Goal: Task Accomplishment & Management: Use online tool/utility

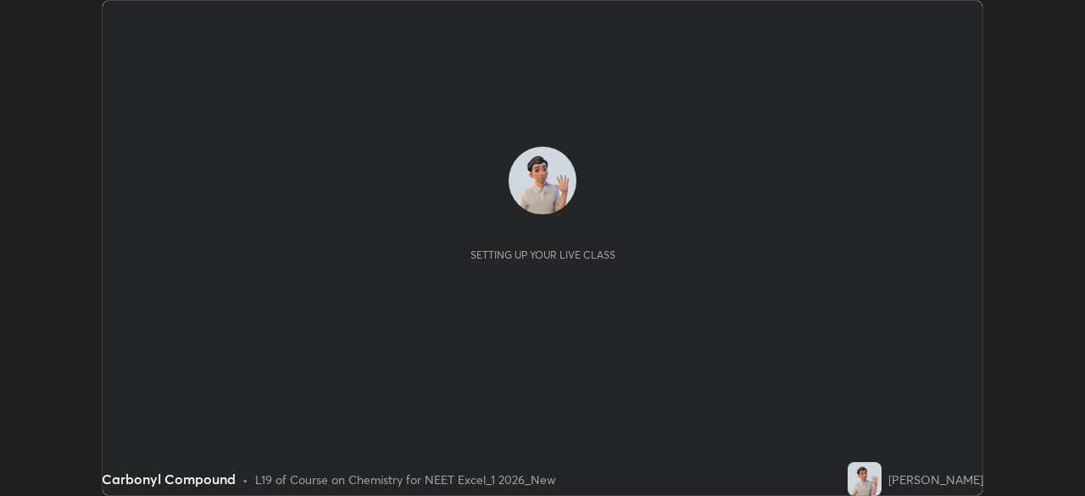
scroll to position [496, 1084]
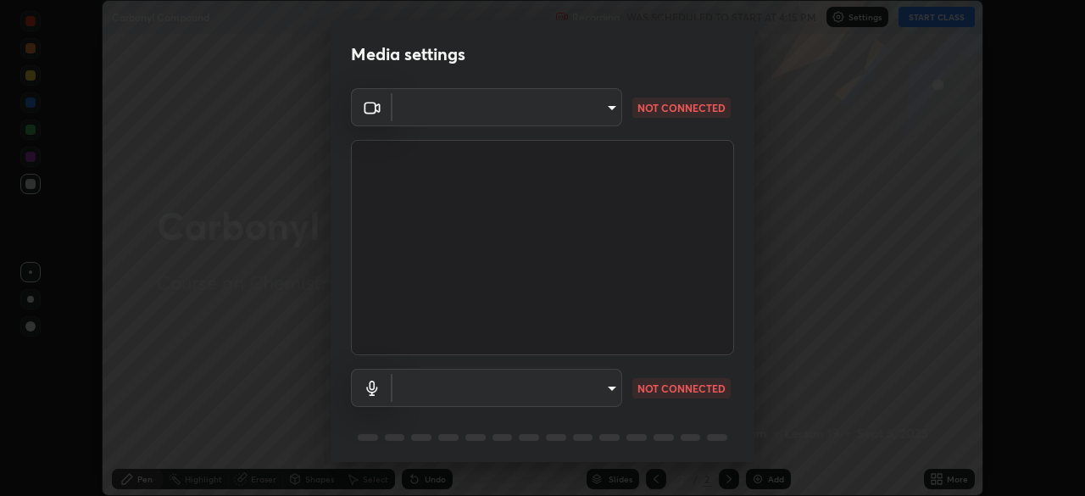
type input "71b0b5903dbe2f19866722545fb63627b4ea9dc08965a3ab927889d17f042457"
type input "communications"
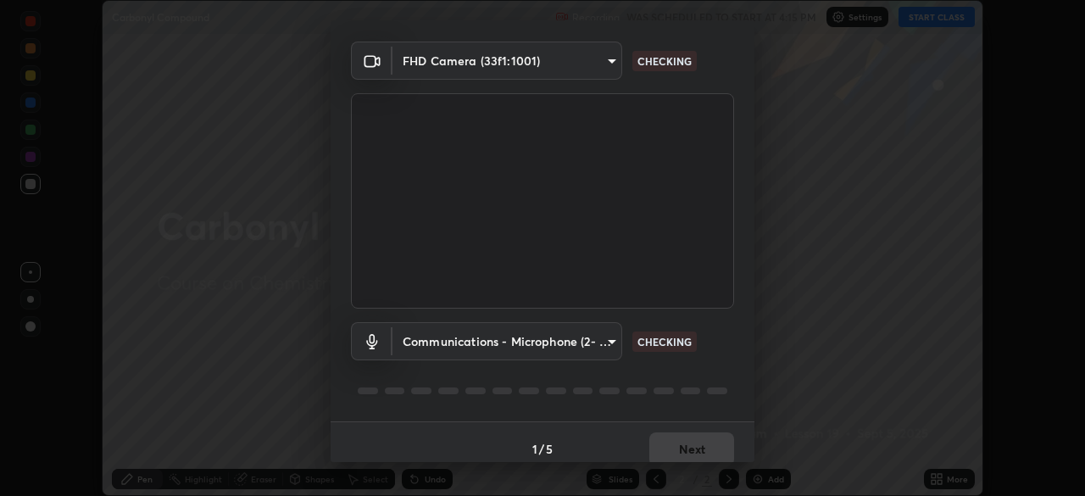
scroll to position [60, 0]
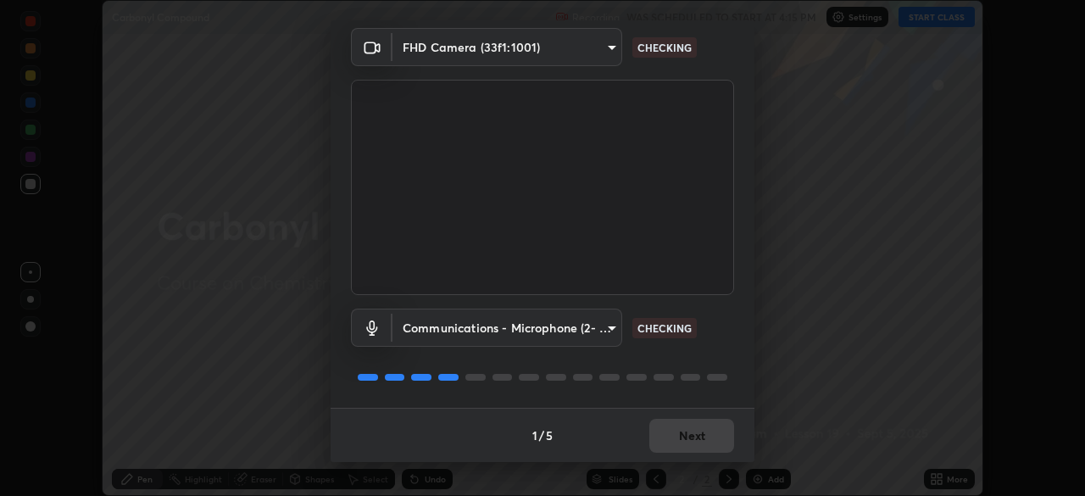
click at [804, 428] on div "Media settings FHD Camera (33f1:1001) 71b0b5903dbe2f19866722545fb63627b4ea9dc08…" at bounding box center [542, 248] width 1085 height 496
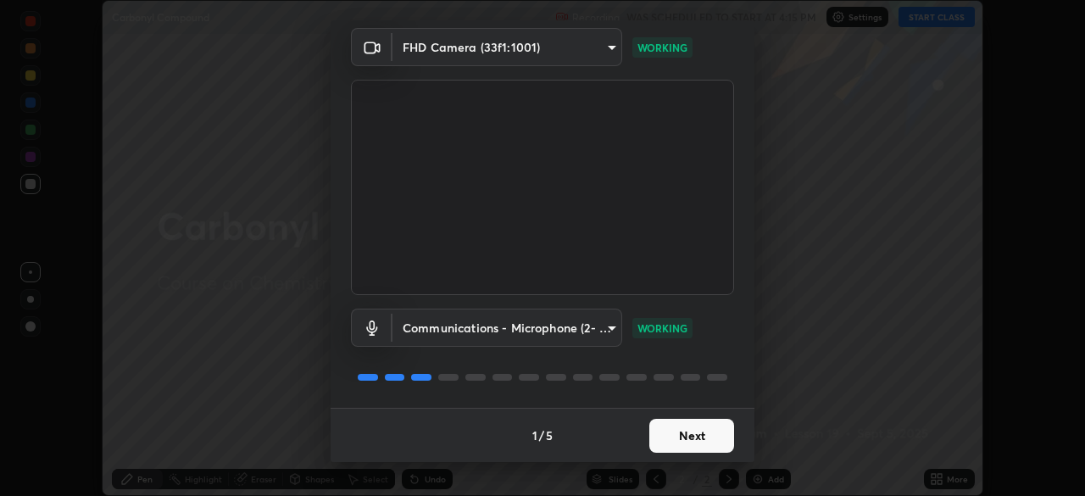
click at [714, 432] on button "Next" at bounding box center [691, 436] width 85 height 34
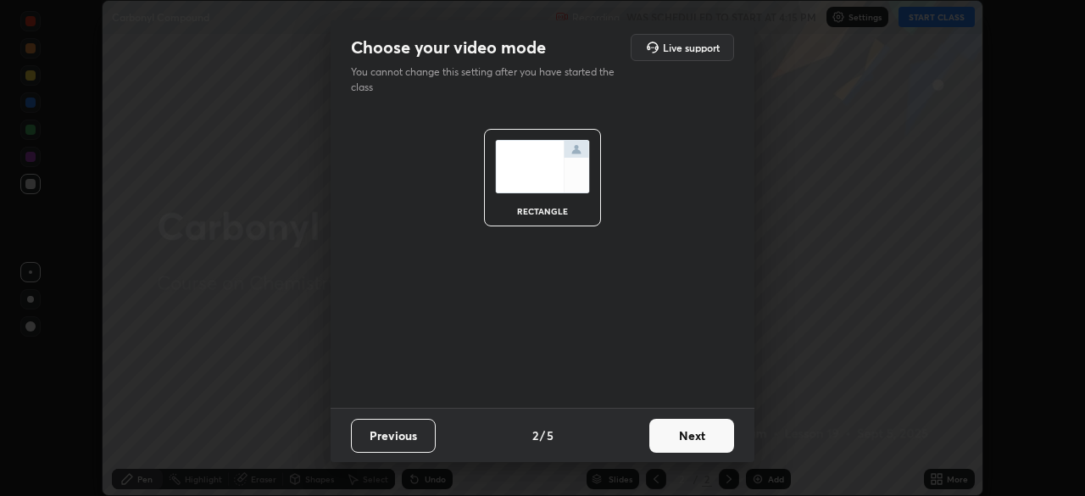
scroll to position [0, 0]
click at [712, 432] on button "Next" at bounding box center [691, 436] width 85 height 34
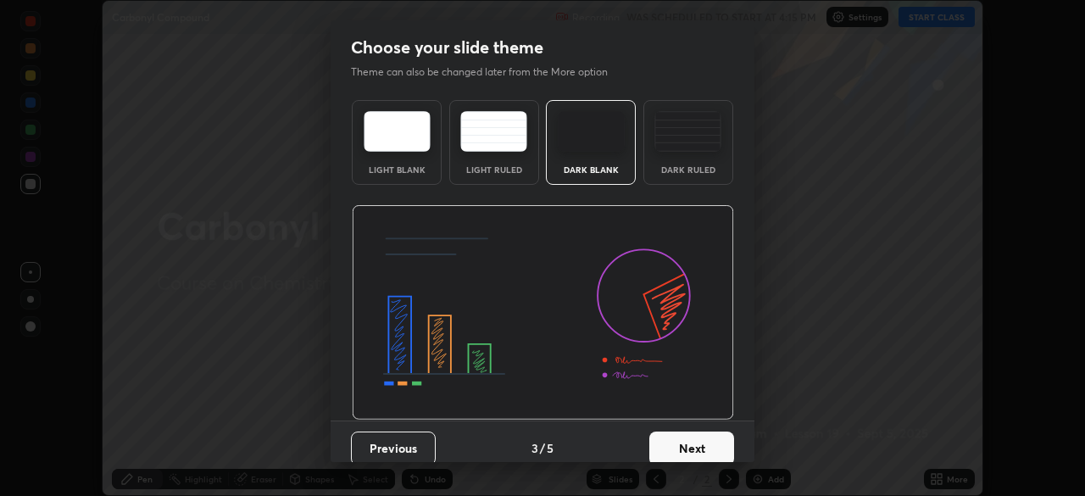
click at [711, 434] on button "Next" at bounding box center [691, 448] width 85 height 34
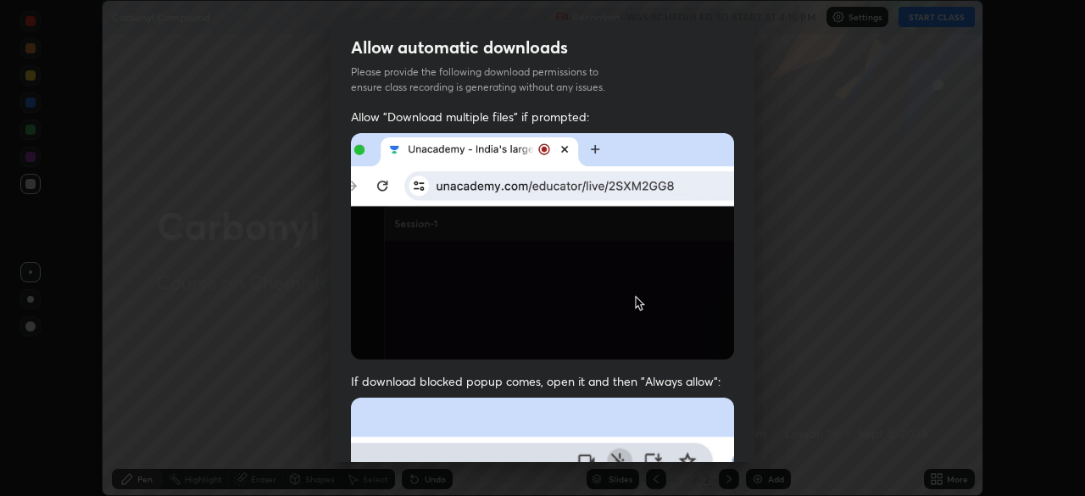
click at [810, 217] on div "Allow automatic downloads Please provide the following download permissions to …" at bounding box center [542, 248] width 1085 height 496
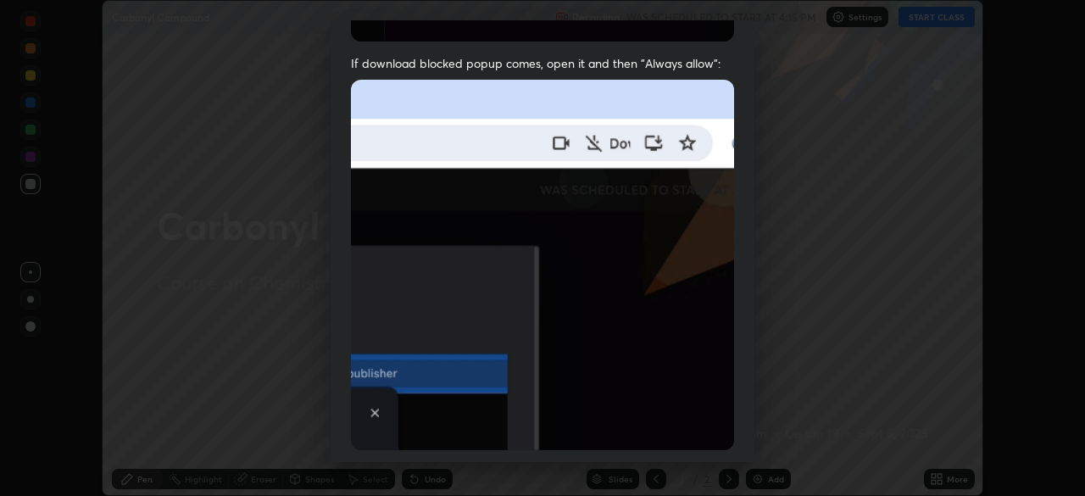
scroll to position [406, 0]
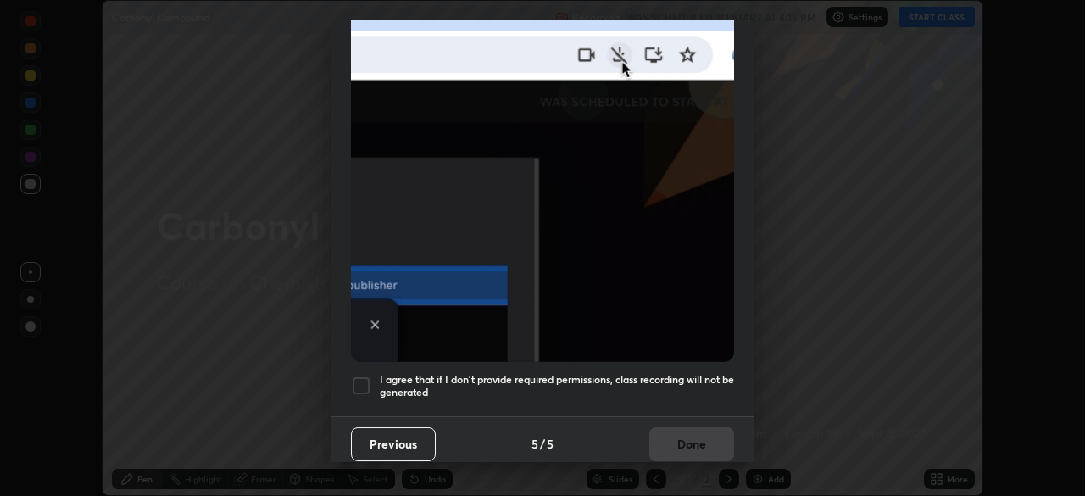
click at [684, 373] on h5 "I agree that if I don't provide required permissions, class recording will not …" at bounding box center [557, 386] width 354 height 26
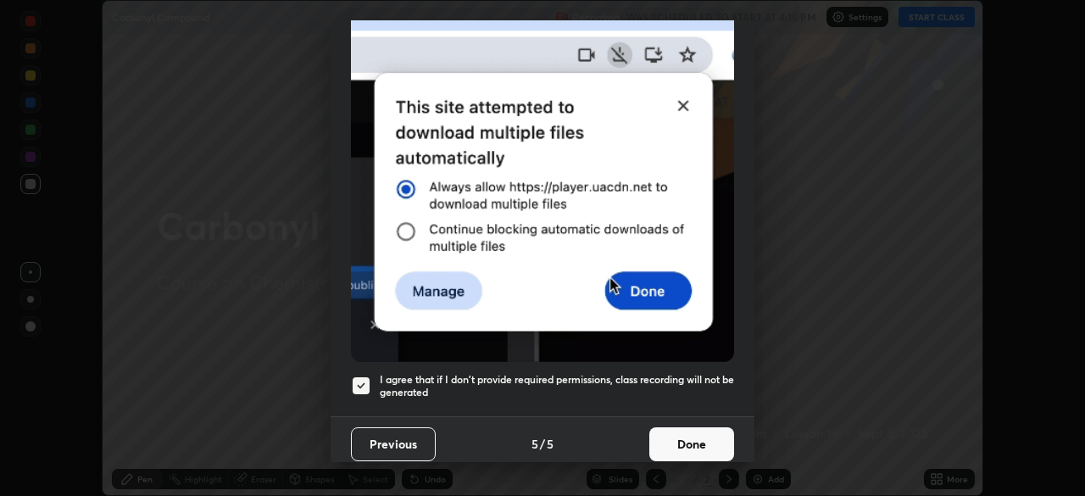
click at [685, 442] on button "Done" at bounding box center [691, 444] width 85 height 34
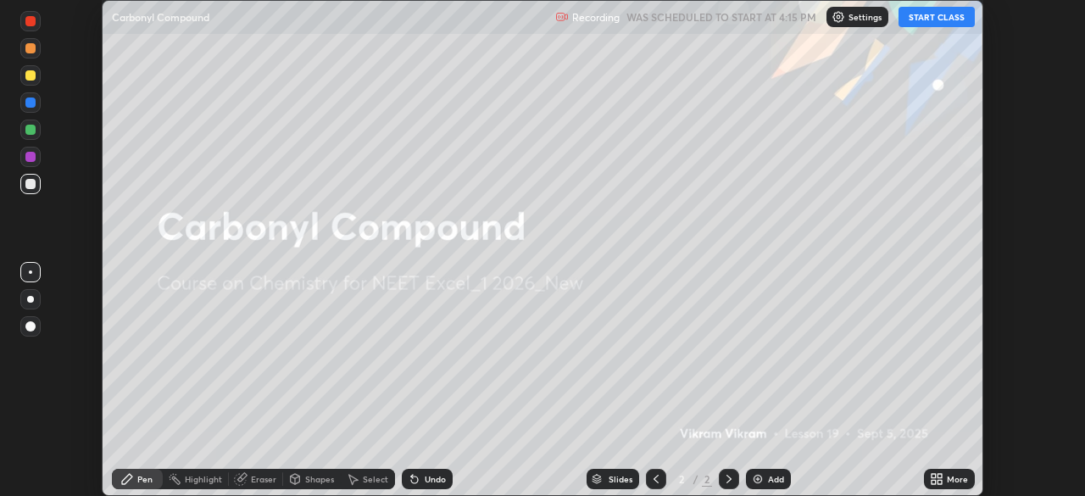
click at [936, 21] on button "START CLASS" at bounding box center [937, 17] width 76 height 20
click at [768, 483] on div "Add" at bounding box center [776, 479] width 16 height 8
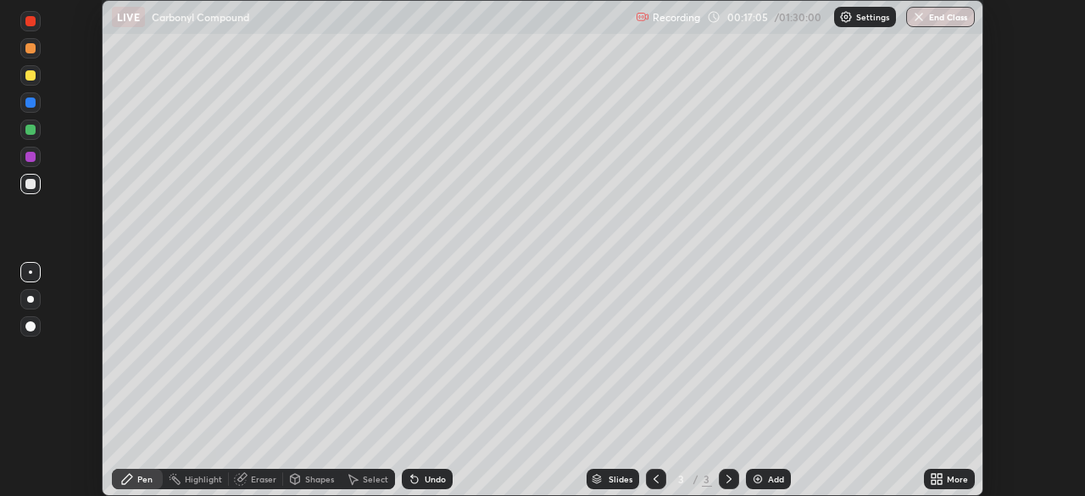
click at [770, 481] on div "Add" at bounding box center [776, 479] width 16 height 8
click at [654, 479] on icon at bounding box center [656, 479] width 14 height 14
click at [425, 479] on div "Undo" at bounding box center [435, 479] width 21 height 8
click at [429, 478] on div "Undo" at bounding box center [435, 479] width 21 height 8
click at [33, 132] on div at bounding box center [30, 130] width 10 height 10
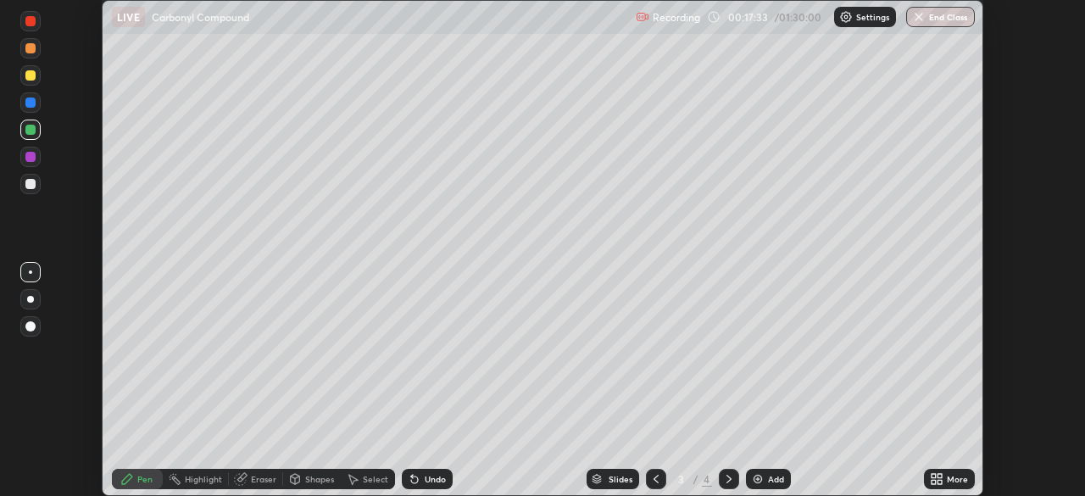
click at [426, 481] on div "Undo" at bounding box center [435, 479] width 21 height 8
click at [431, 487] on div "Undo" at bounding box center [427, 479] width 51 height 20
click at [431, 488] on div "Undo" at bounding box center [427, 479] width 51 height 20
click at [433, 486] on div "Undo" at bounding box center [427, 479] width 51 height 20
click at [314, 480] on div "Shapes" at bounding box center [319, 479] width 29 height 8
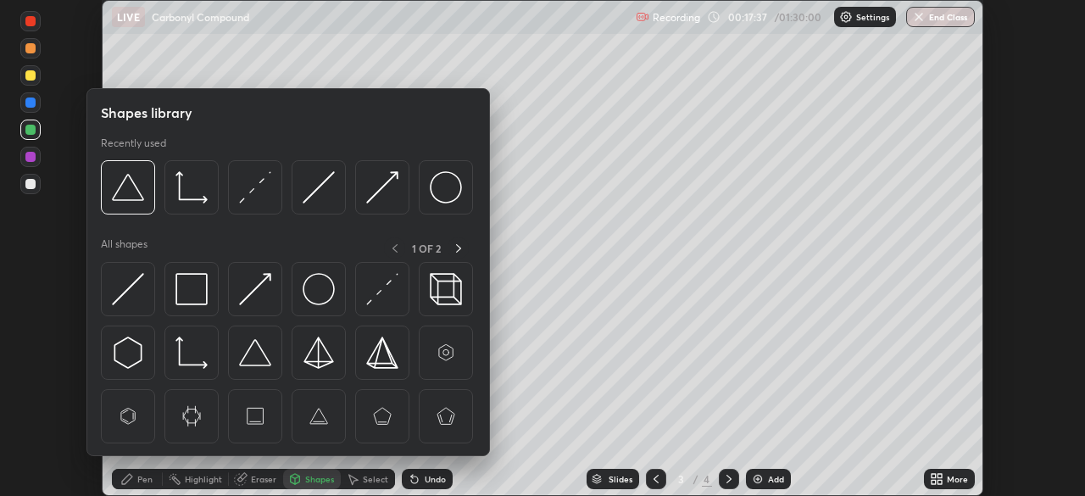
click at [489, 470] on div "Slides 3 / 4 Add" at bounding box center [688, 479] width 471 height 34
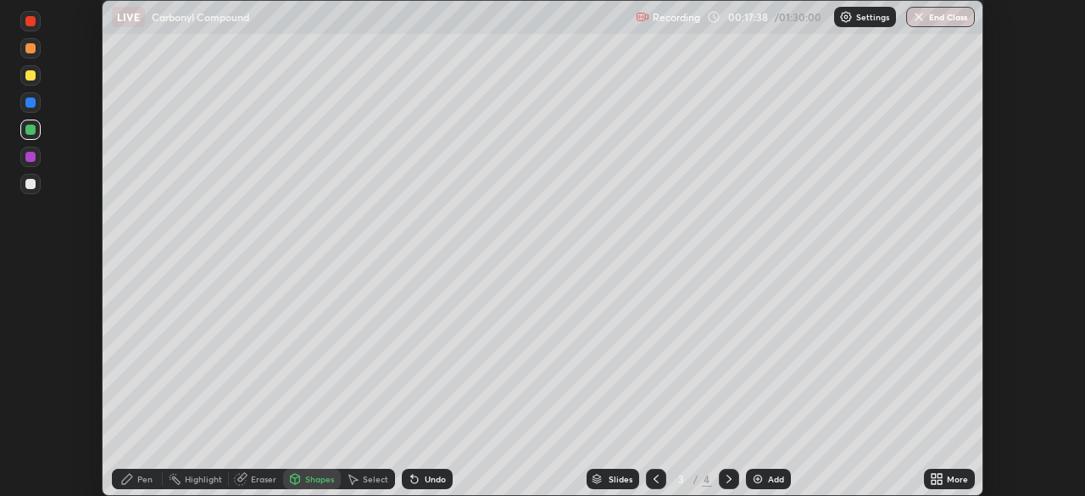
click at [370, 481] on div "Select" at bounding box center [375, 479] width 25 height 8
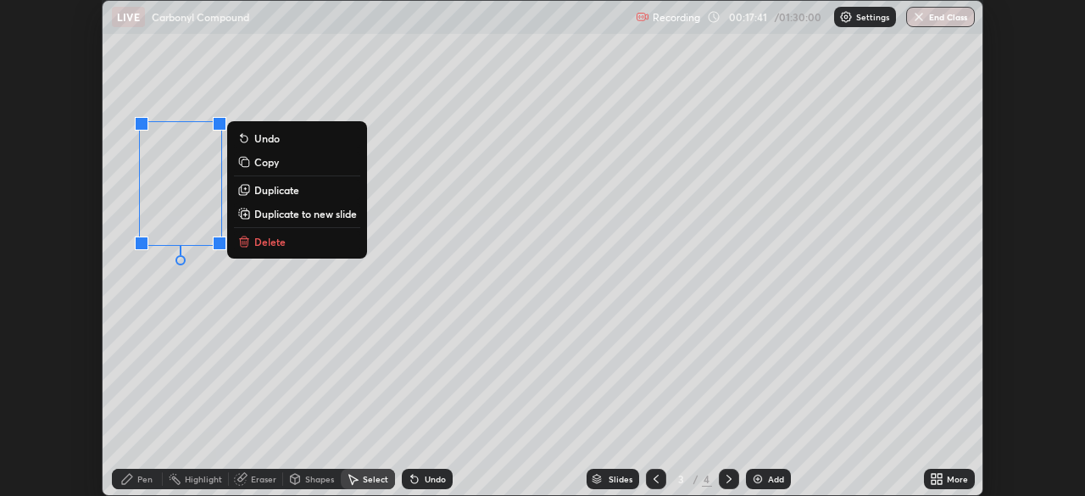
click at [280, 288] on div "0 ° Undo Copy Duplicate Duplicate to new slide Delete" at bounding box center [543, 248] width 880 height 494
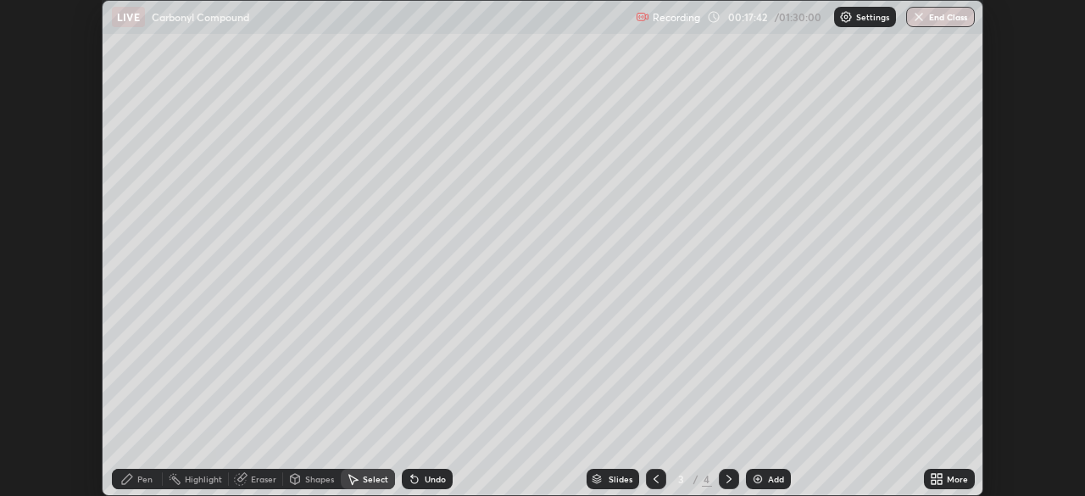
click at [141, 481] on div "Pen" at bounding box center [144, 479] width 15 height 8
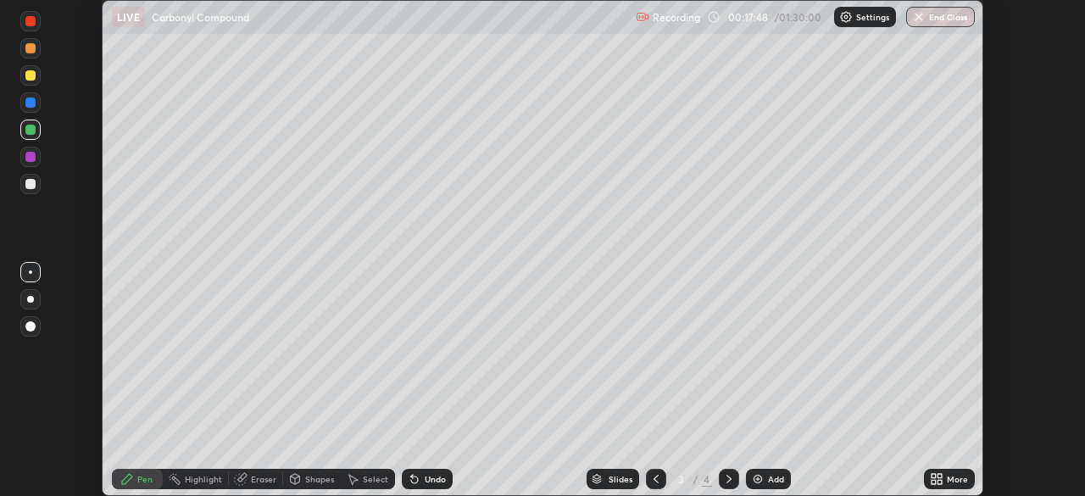
click at [411, 479] on icon at bounding box center [414, 479] width 7 height 7
click at [439, 479] on div "Undo" at bounding box center [435, 479] width 21 height 8
click at [29, 80] on div at bounding box center [30, 75] width 10 height 10
click at [31, 49] on div at bounding box center [30, 48] width 10 height 10
click at [31, 187] on div at bounding box center [30, 184] width 10 height 10
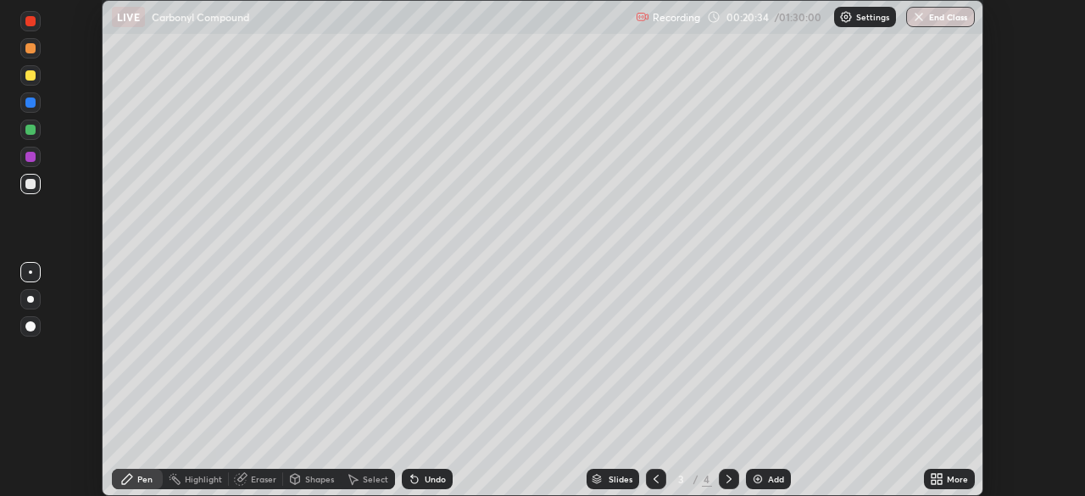
click at [425, 479] on div "Undo" at bounding box center [435, 479] width 21 height 8
click at [426, 481] on div "Undo" at bounding box center [435, 479] width 21 height 8
click at [416, 478] on icon at bounding box center [415, 479] width 14 height 14
click at [408, 487] on div "Undo" at bounding box center [427, 479] width 51 height 20
click at [411, 479] on icon at bounding box center [414, 479] width 7 height 7
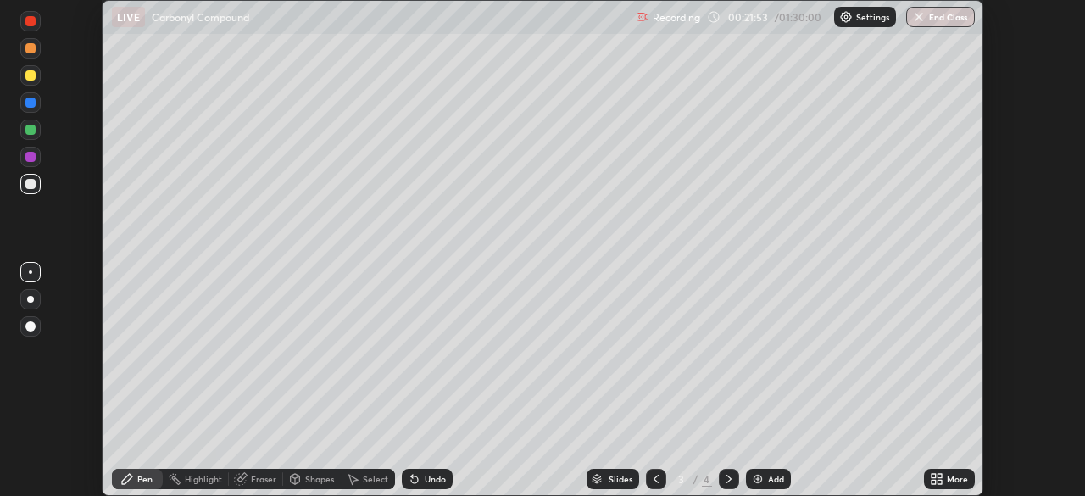
click at [27, 104] on div at bounding box center [30, 102] width 10 height 10
click at [439, 475] on div "Undo" at bounding box center [435, 479] width 21 height 8
click at [754, 476] on img at bounding box center [758, 479] width 14 height 14
click at [654, 479] on icon at bounding box center [656, 479] width 14 height 14
click at [727, 479] on icon at bounding box center [729, 479] width 14 height 14
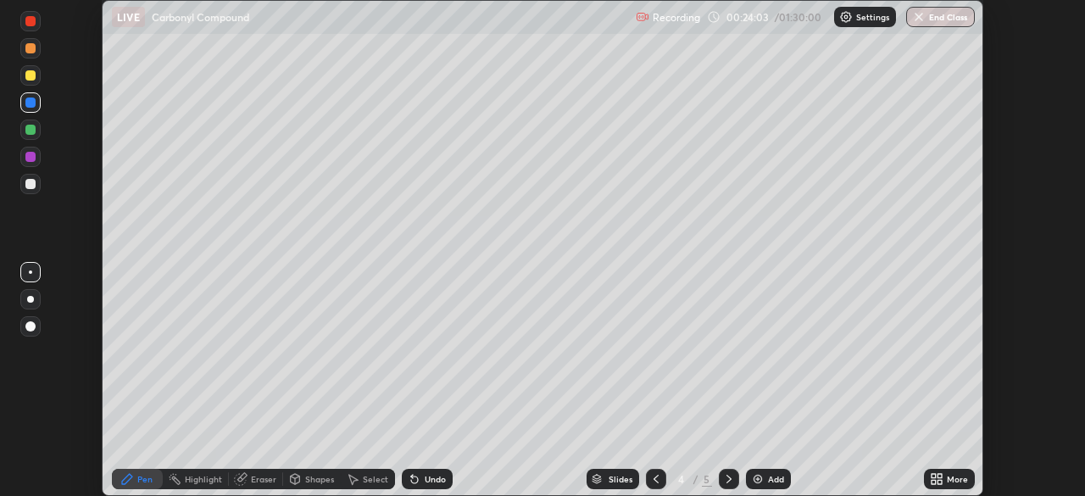
click at [29, 48] on div at bounding box center [30, 48] width 10 height 10
click at [425, 481] on div "Undo" at bounding box center [435, 479] width 21 height 8
click at [426, 480] on div "Undo" at bounding box center [435, 479] width 21 height 8
click at [257, 486] on div "Eraser" at bounding box center [256, 479] width 54 height 20
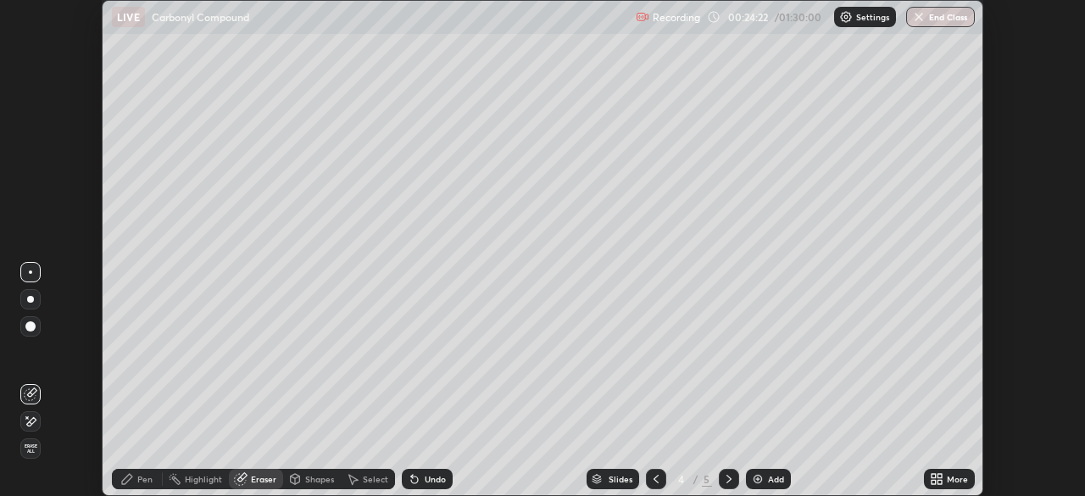
click at [34, 423] on icon at bounding box center [31, 422] width 14 height 14
click at [134, 484] on div "Pen" at bounding box center [137, 479] width 51 height 20
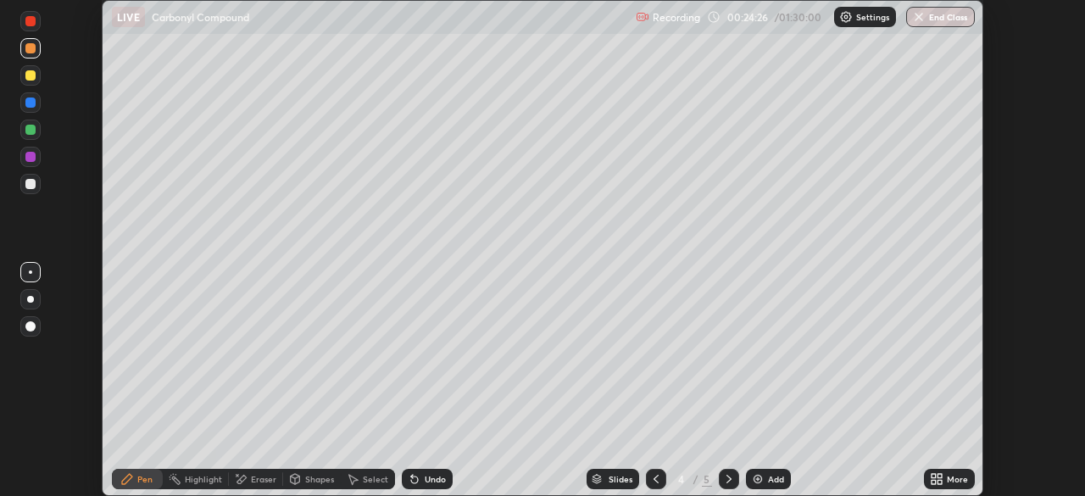
click at [29, 185] on div at bounding box center [30, 184] width 10 height 10
click at [432, 486] on div "Undo" at bounding box center [427, 479] width 51 height 20
click at [430, 485] on div "Undo" at bounding box center [427, 479] width 51 height 20
click at [33, 75] on div at bounding box center [30, 75] width 10 height 10
click at [1021, 431] on div "Setting up your live class" at bounding box center [542, 248] width 1085 height 496
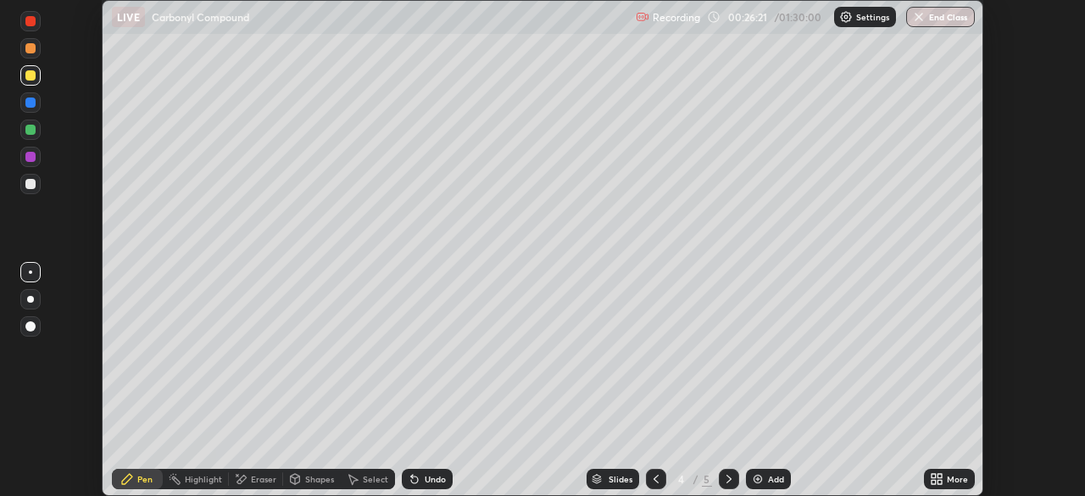
click at [31, 184] on div at bounding box center [30, 184] width 10 height 10
click at [32, 131] on div at bounding box center [30, 130] width 10 height 10
click at [425, 475] on div "Undo" at bounding box center [435, 479] width 21 height 8
click at [411, 479] on icon at bounding box center [414, 479] width 7 height 7
click at [402, 487] on div "Undo" at bounding box center [427, 479] width 51 height 20
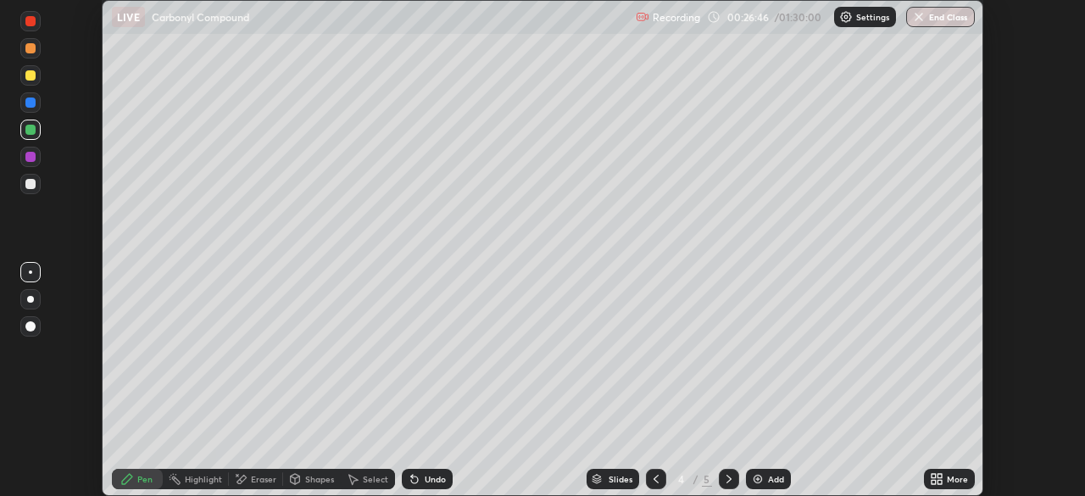
click at [428, 487] on div "Undo" at bounding box center [427, 479] width 51 height 20
click at [32, 104] on div at bounding box center [30, 102] width 10 height 10
click at [29, 185] on div at bounding box center [30, 184] width 10 height 10
click at [30, 78] on div at bounding box center [30, 75] width 10 height 10
click at [438, 481] on div "Undo" at bounding box center [435, 479] width 21 height 8
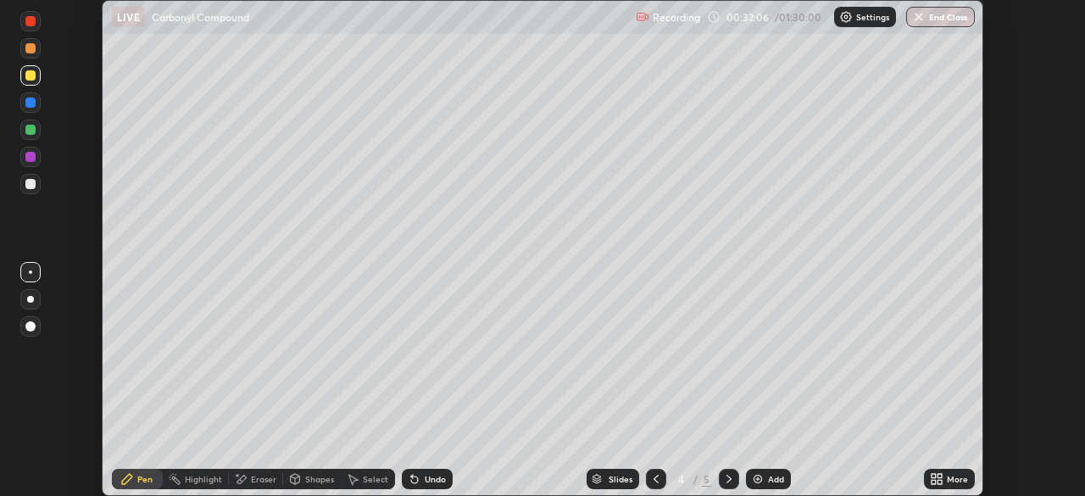
click at [1025, 427] on div "Setting up your live class" at bounding box center [542, 248] width 1085 height 496
click at [768, 475] on div "Add" at bounding box center [776, 479] width 16 height 8
click at [653, 481] on icon at bounding box center [656, 479] width 14 height 14
click at [726, 482] on icon at bounding box center [729, 479] width 14 height 14
click at [31, 107] on div at bounding box center [30, 102] width 10 height 10
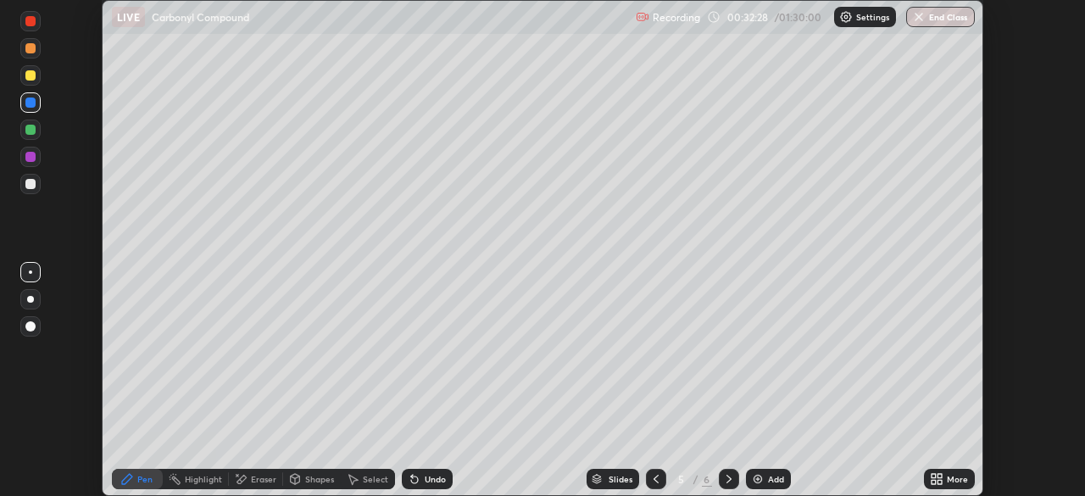
click at [427, 478] on div "Undo" at bounding box center [435, 479] width 21 height 8
click at [427, 481] on div "Undo" at bounding box center [435, 479] width 21 height 8
click at [430, 486] on div "Undo" at bounding box center [427, 479] width 51 height 20
click at [425, 477] on div "Undo" at bounding box center [435, 479] width 21 height 8
click at [32, 103] on div at bounding box center [30, 102] width 10 height 10
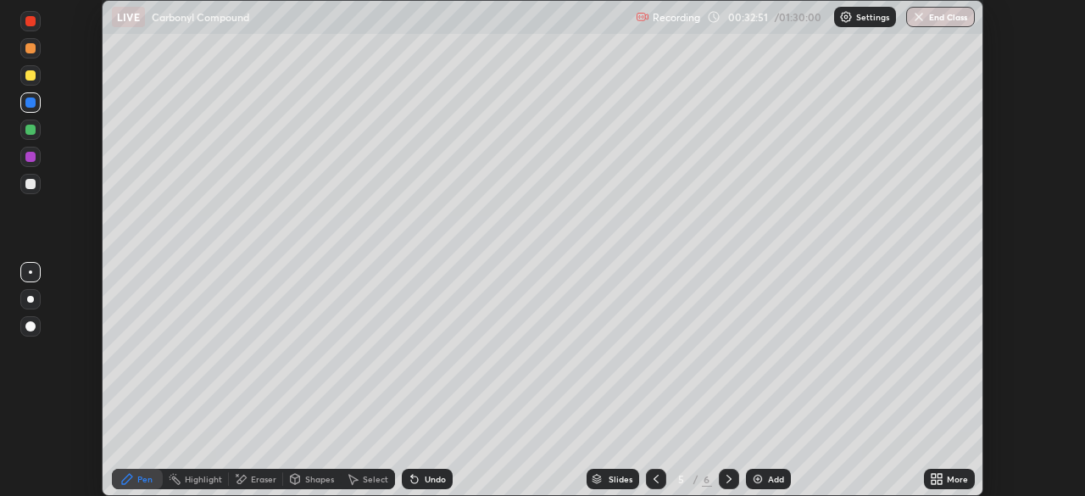
click at [32, 132] on div at bounding box center [30, 130] width 10 height 10
click at [257, 481] on div "Eraser" at bounding box center [263, 479] width 25 height 8
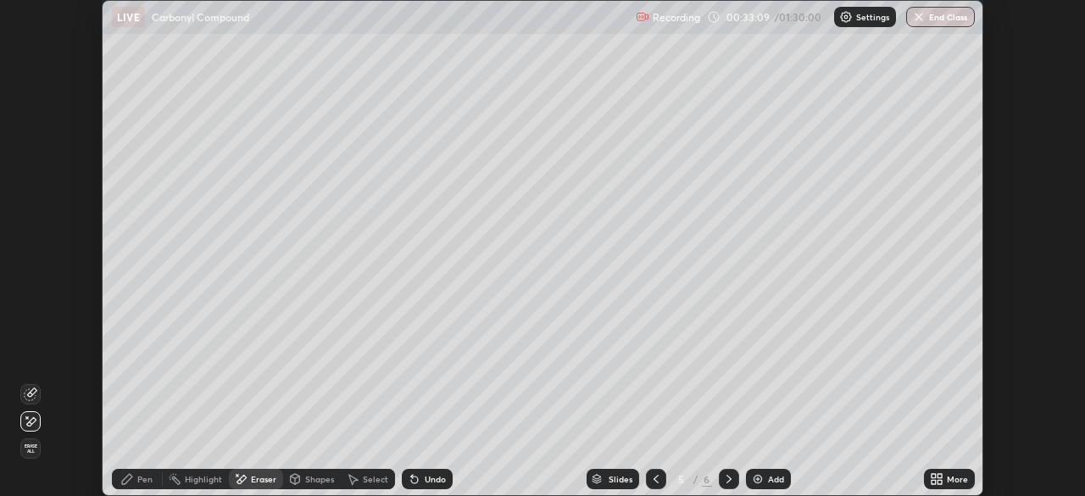
click at [148, 481] on div "Pen" at bounding box center [144, 479] width 15 height 8
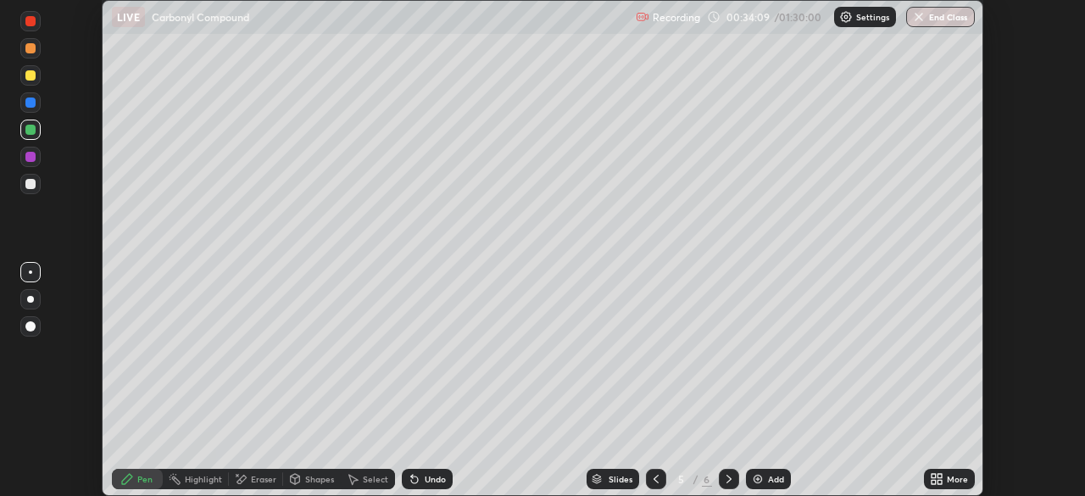
click at [430, 478] on div "Undo" at bounding box center [435, 479] width 21 height 8
click at [433, 478] on div "Undo" at bounding box center [435, 479] width 21 height 8
click at [434, 486] on div "Undo" at bounding box center [427, 479] width 51 height 20
click at [429, 485] on div "Undo" at bounding box center [427, 479] width 51 height 20
click at [28, 71] on div at bounding box center [30, 75] width 10 height 10
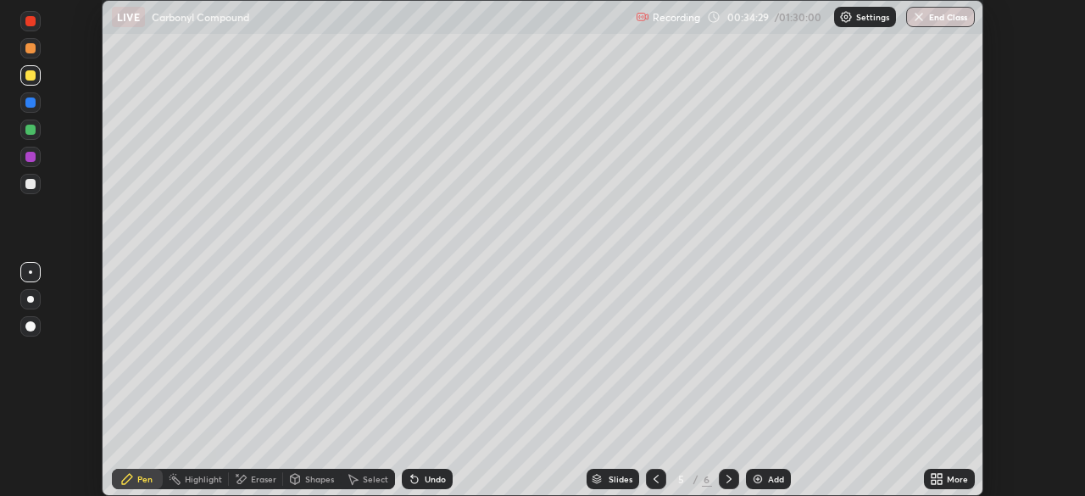
click at [35, 132] on div at bounding box center [30, 130] width 10 height 10
click at [30, 101] on div at bounding box center [30, 102] width 10 height 10
click at [25, 82] on div at bounding box center [30, 75] width 20 height 20
click at [30, 130] on div at bounding box center [30, 130] width 10 height 10
click at [26, 182] on div at bounding box center [30, 184] width 10 height 10
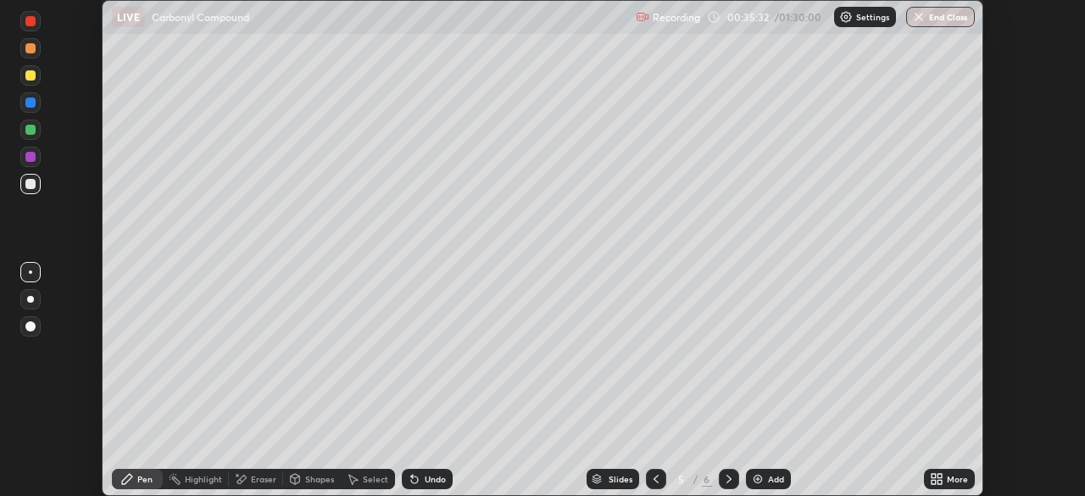
click at [438, 476] on div "Undo" at bounding box center [435, 479] width 21 height 8
click at [30, 182] on div at bounding box center [30, 184] width 10 height 10
click at [727, 479] on icon at bounding box center [729, 479] width 14 height 14
click at [32, 136] on div at bounding box center [30, 130] width 20 height 20
click at [411, 476] on icon at bounding box center [414, 479] width 7 height 7
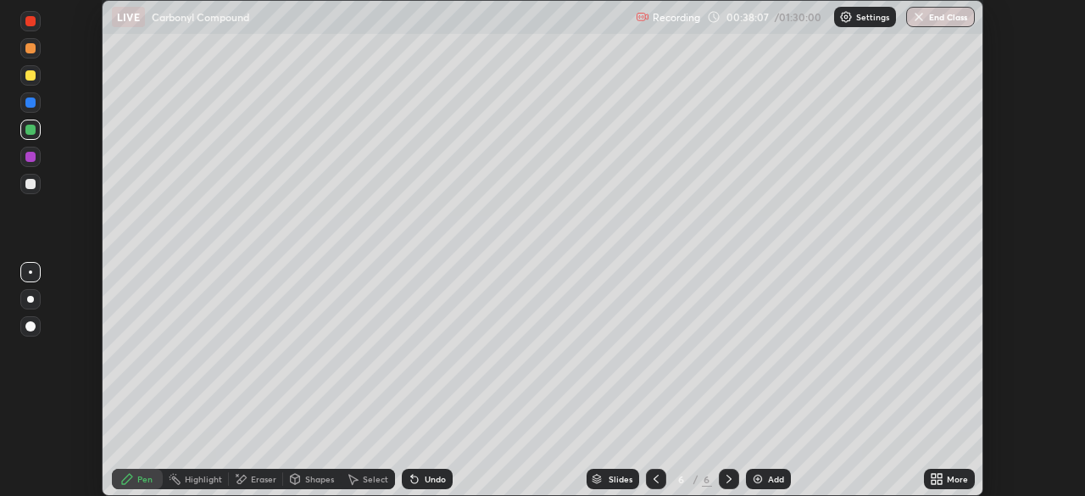
click at [415, 476] on icon at bounding box center [415, 479] width 14 height 14
click at [426, 487] on div "Undo" at bounding box center [427, 479] width 51 height 20
click at [36, 183] on div at bounding box center [30, 184] width 20 height 20
click at [35, 105] on div at bounding box center [30, 102] width 10 height 10
click at [27, 160] on div at bounding box center [30, 157] width 10 height 10
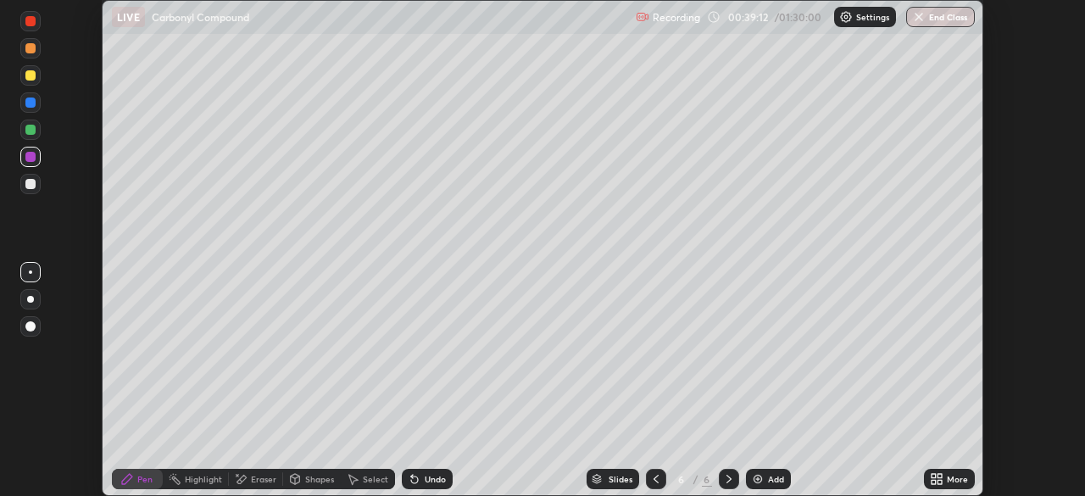
click at [425, 485] on div "Undo" at bounding box center [427, 479] width 51 height 20
click at [26, 187] on div at bounding box center [30, 184] width 10 height 10
click at [33, 159] on div at bounding box center [30, 157] width 10 height 10
click at [425, 476] on div "Undo" at bounding box center [435, 479] width 21 height 8
click at [427, 480] on div "Undo" at bounding box center [435, 479] width 21 height 8
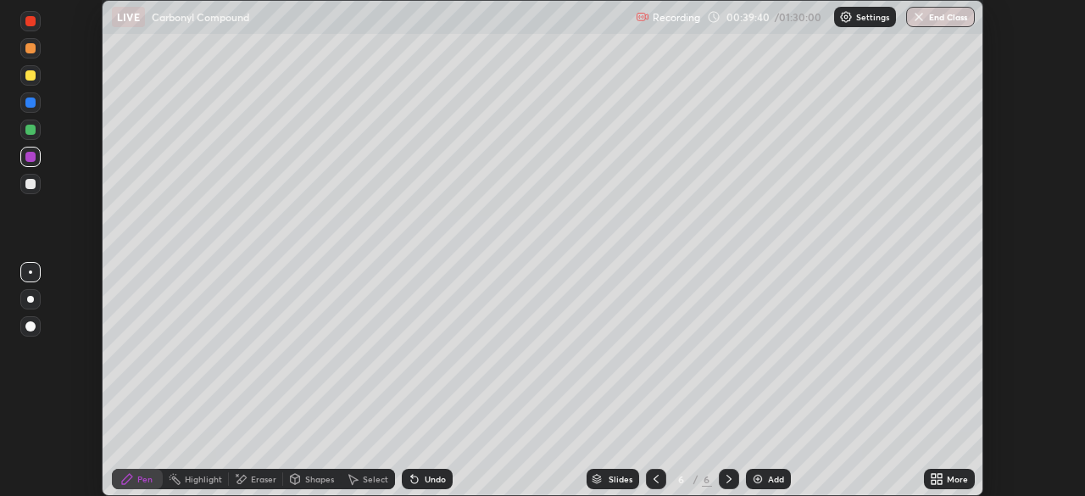
click at [433, 477] on div "Undo" at bounding box center [435, 479] width 21 height 8
click at [438, 478] on div "Undo" at bounding box center [435, 479] width 21 height 8
click at [432, 478] on div "Undo" at bounding box center [435, 479] width 21 height 8
click at [442, 480] on div "Undo" at bounding box center [435, 479] width 21 height 8
click at [264, 477] on div "Eraser" at bounding box center [263, 479] width 25 height 8
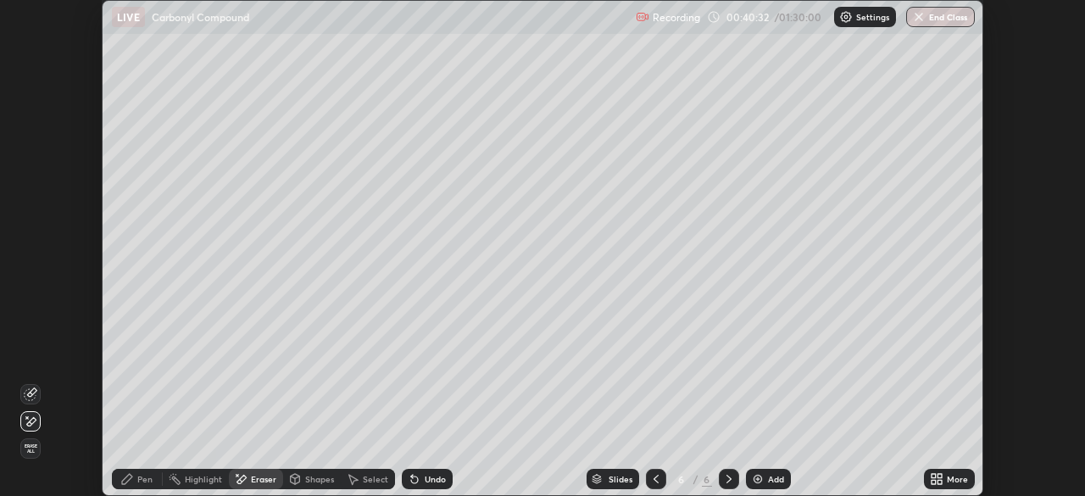
click at [145, 476] on div "Pen" at bounding box center [144, 479] width 15 height 8
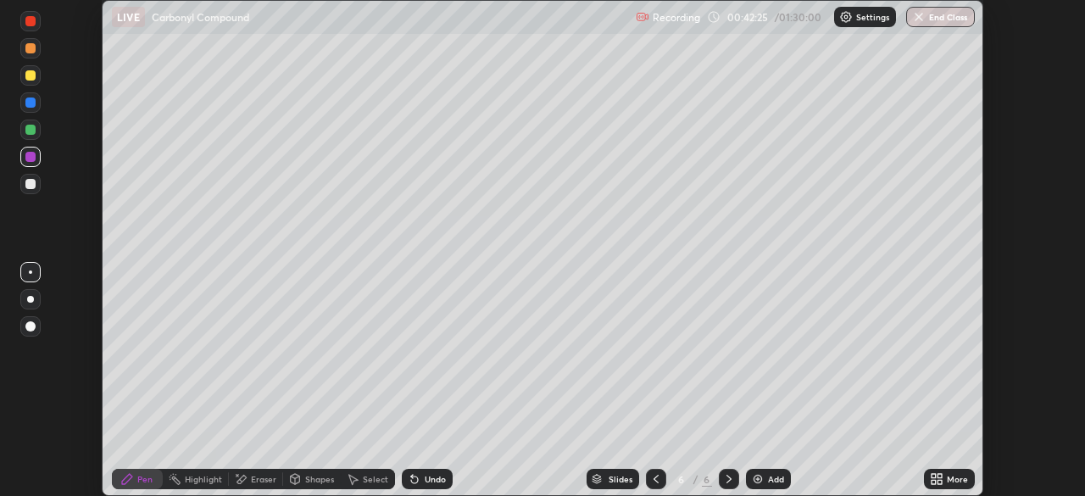
click at [769, 483] on div "Add" at bounding box center [776, 479] width 16 height 8
click at [423, 487] on div "Undo" at bounding box center [427, 479] width 51 height 20
click at [160, 33] on div "LIVE Carbonyl Compound" at bounding box center [370, 17] width 517 height 34
click at [28, 55] on div at bounding box center [30, 48] width 20 height 20
click at [426, 483] on div "Undo" at bounding box center [435, 479] width 21 height 8
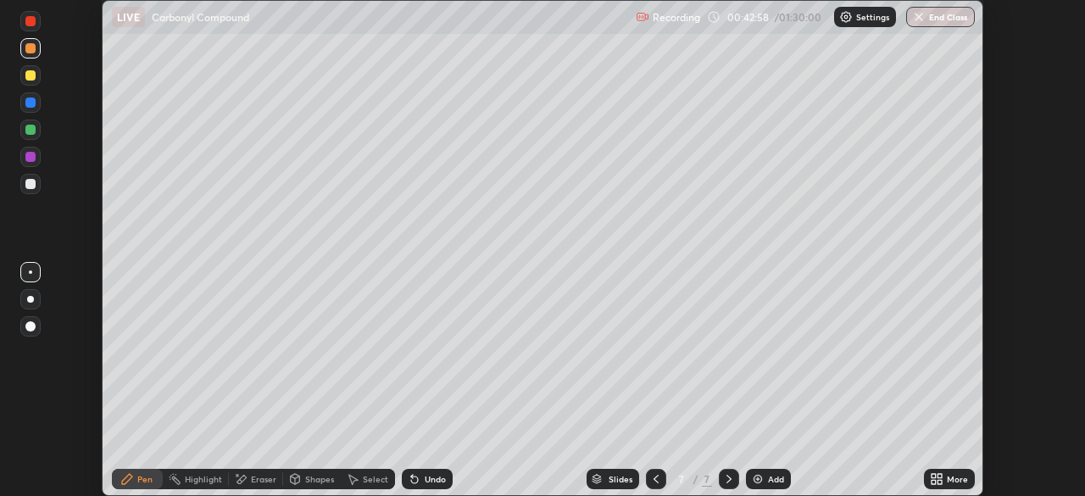
click at [30, 158] on div at bounding box center [30, 157] width 10 height 10
click at [28, 125] on div at bounding box center [30, 130] width 10 height 10
click at [27, 50] on div at bounding box center [30, 48] width 10 height 10
click at [26, 80] on div at bounding box center [30, 75] width 10 height 10
click at [23, 53] on div at bounding box center [30, 48] width 20 height 20
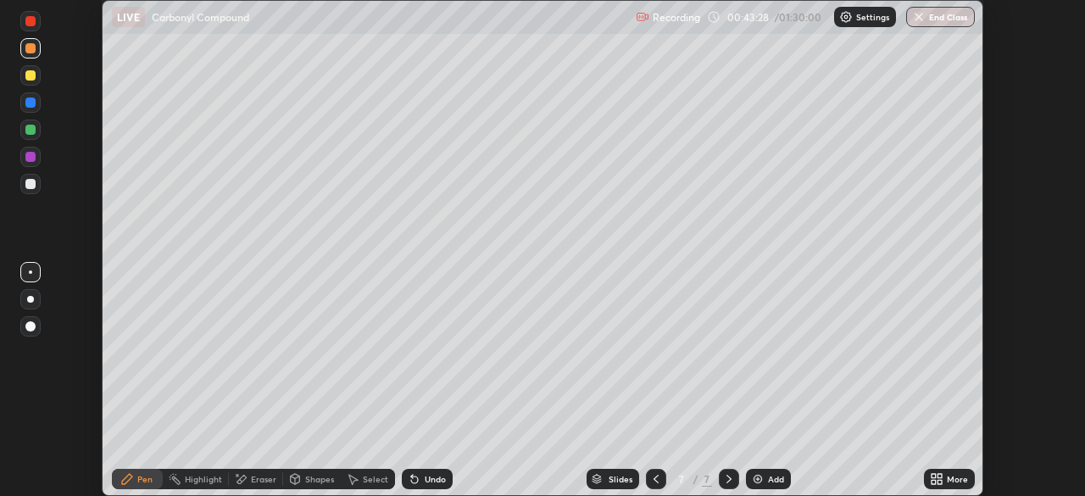
click at [31, 130] on div at bounding box center [30, 130] width 10 height 10
click at [31, 49] on div at bounding box center [30, 48] width 10 height 10
click at [243, 479] on icon at bounding box center [241, 479] width 9 height 8
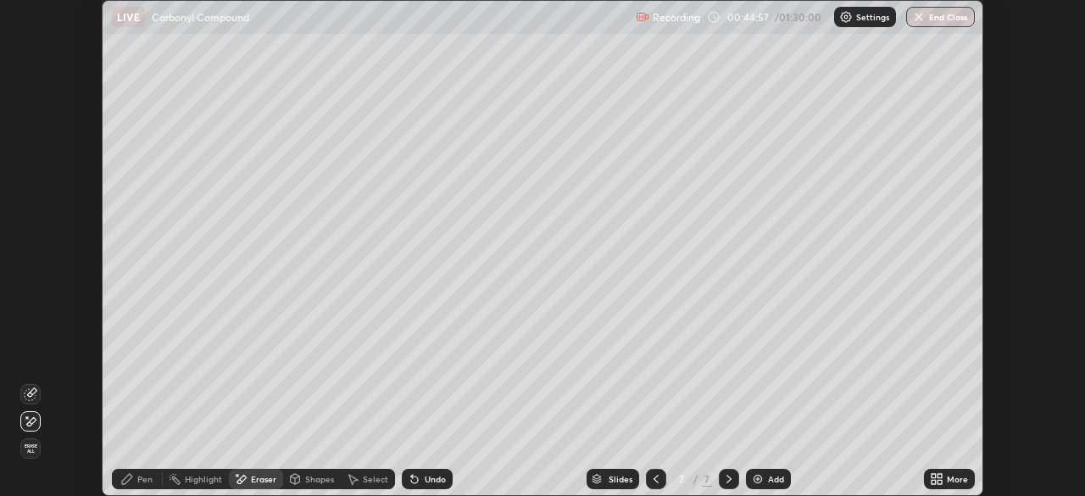
click at [653, 476] on icon at bounding box center [656, 479] width 14 height 14
click at [656, 488] on div at bounding box center [656, 479] width 20 height 20
click at [727, 481] on icon at bounding box center [729, 479] width 14 height 14
click at [727, 479] on icon at bounding box center [729, 479] width 14 height 14
click at [762, 484] on img at bounding box center [758, 479] width 14 height 14
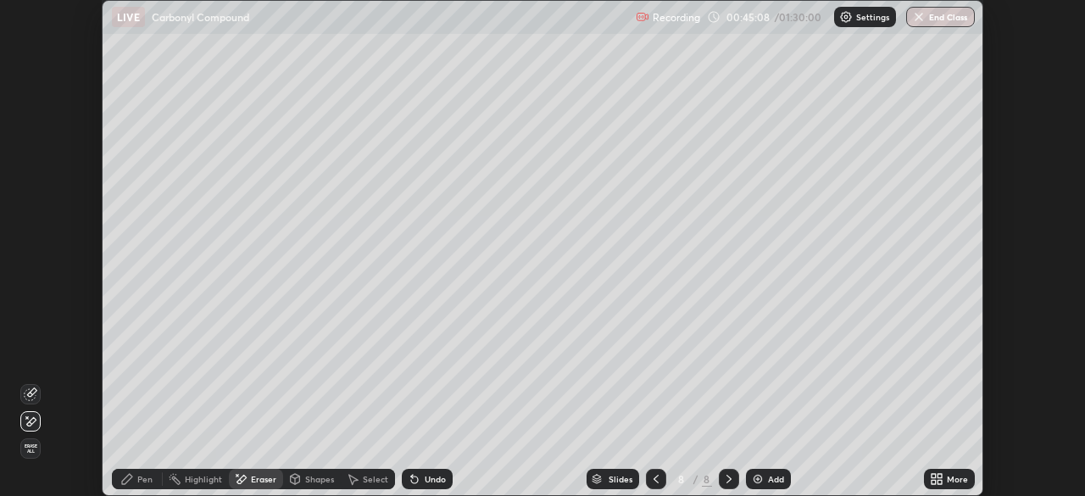
click at [149, 481] on div "Pen" at bounding box center [144, 479] width 15 height 8
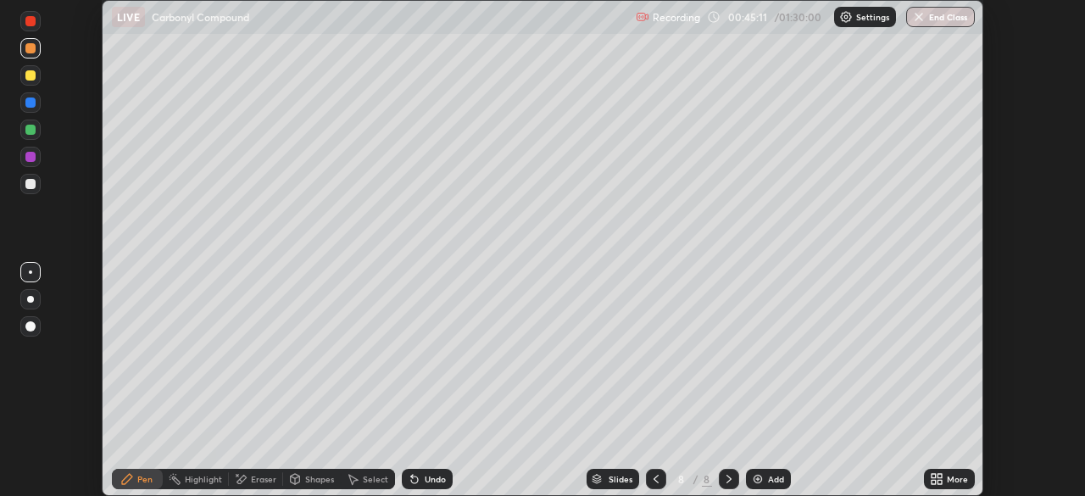
click at [33, 101] on div at bounding box center [30, 102] width 10 height 10
click at [29, 82] on div at bounding box center [30, 75] width 20 height 20
click at [35, 184] on div at bounding box center [30, 184] width 10 height 10
click at [31, 133] on div at bounding box center [30, 130] width 10 height 10
click at [261, 482] on div "Eraser" at bounding box center [263, 479] width 25 height 8
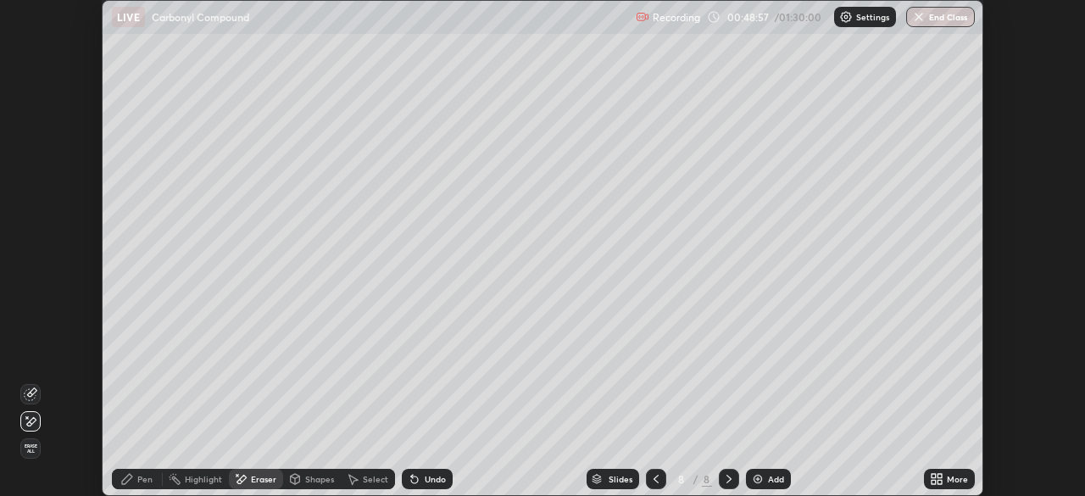
click at [138, 481] on div "Pen" at bounding box center [144, 479] width 15 height 8
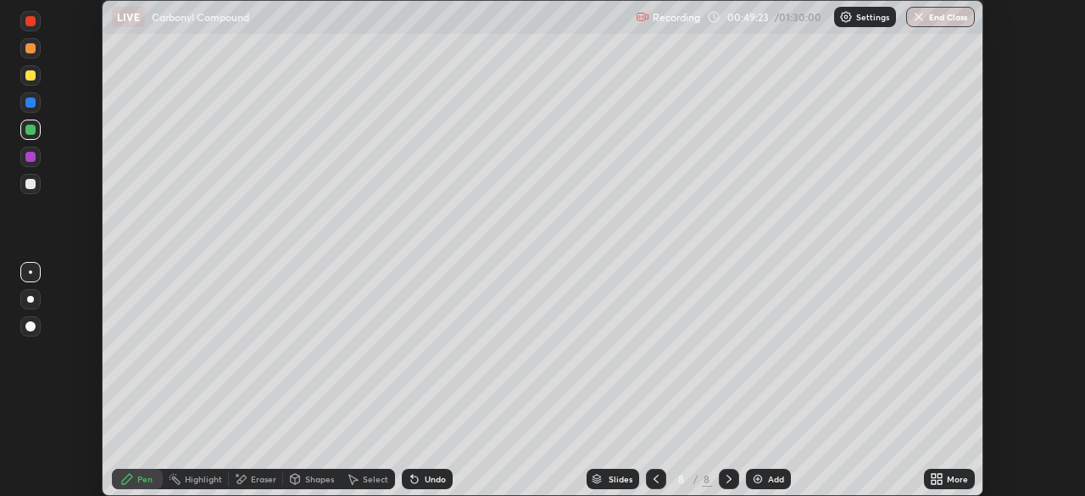
click at [31, 74] on div at bounding box center [30, 75] width 10 height 10
click at [429, 478] on div "Undo" at bounding box center [435, 479] width 21 height 8
click at [429, 480] on div "Undo" at bounding box center [435, 479] width 21 height 8
click at [431, 481] on div "Undo" at bounding box center [435, 479] width 21 height 8
click at [429, 482] on div "Undo" at bounding box center [435, 479] width 21 height 8
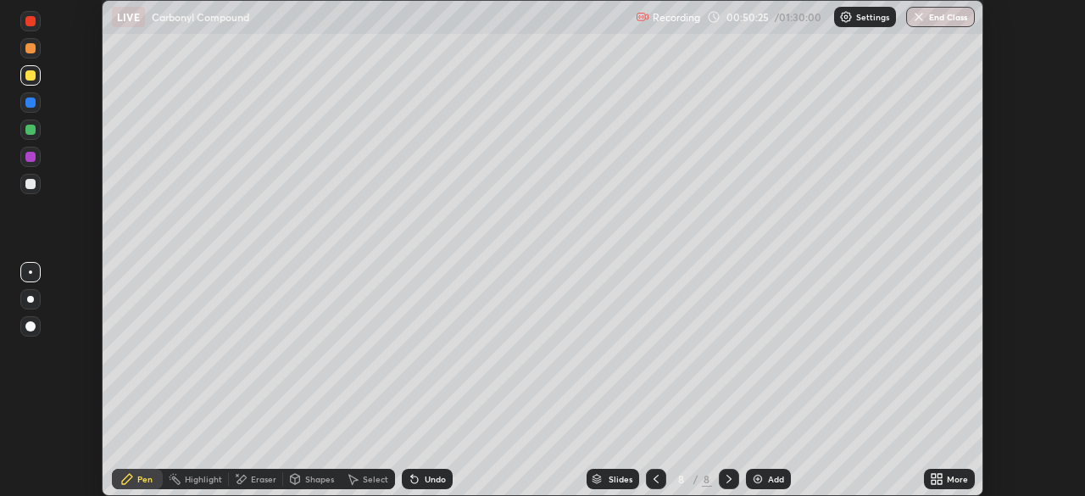
click at [429, 482] on div "Undo" at bounding box center [435, 479] width 21 height 8
click at [432, 479] on div "Undo" at bounding box center [435, 479] width 21 height 8
click at [434, 479] on div "Undo" at bounding box center [435, 479] width 21 height 8
click at [435, 479] on div "Undo" at bounding box center [435, 479] width 21 height 8
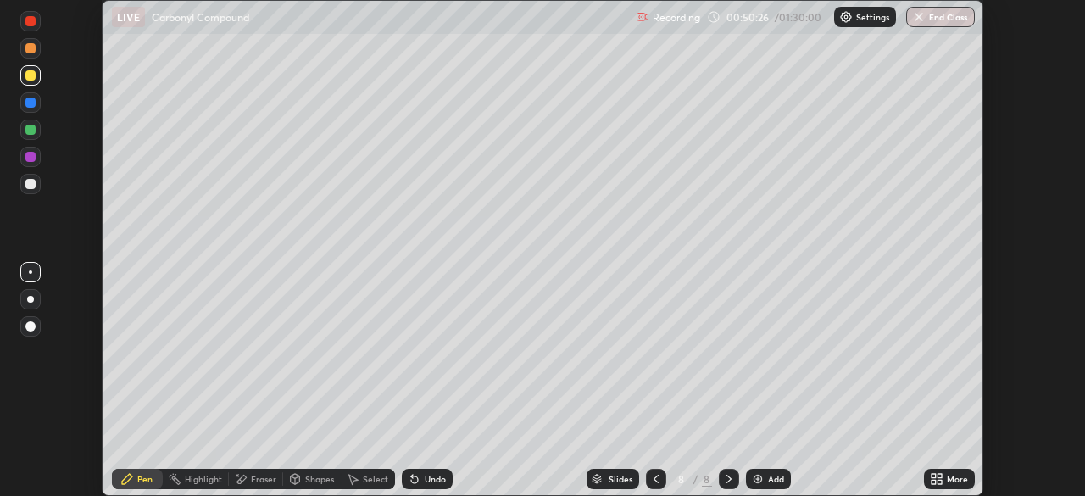
click at [434, 482] on div "Undo" at bounding box center [435, 479] width 21 height 8
click at [435, 485] on div "Undo" at bounding box center [427, 479] width 51 height 20
click at [430, 479] on div "Undo" at bounding box center [435, 479] width 21 height 8
click at [254, 485] on div "Eraser" at bounding box center [256, 479] width 54 height 20
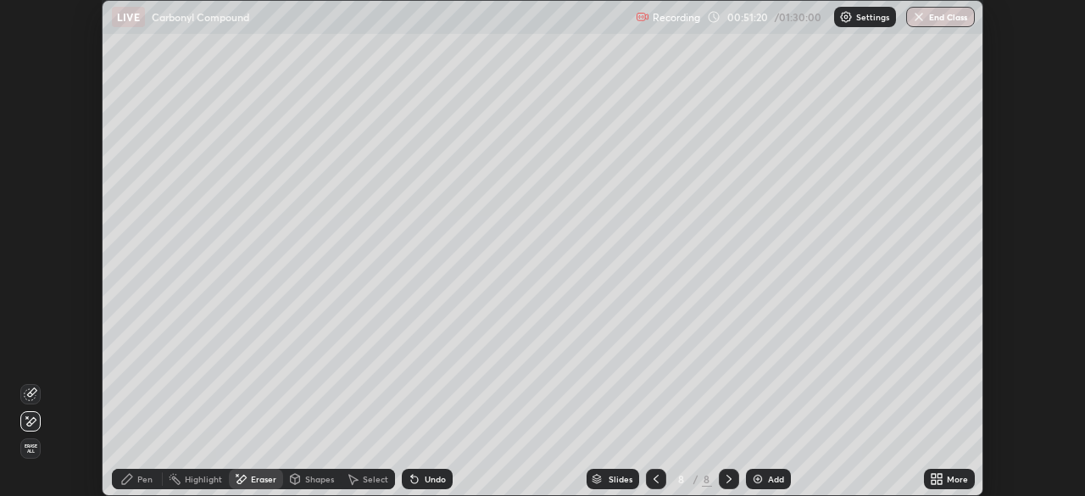
click at [142, 487] on div "Pen" at bounding box center [137, 479] width 51 height 20
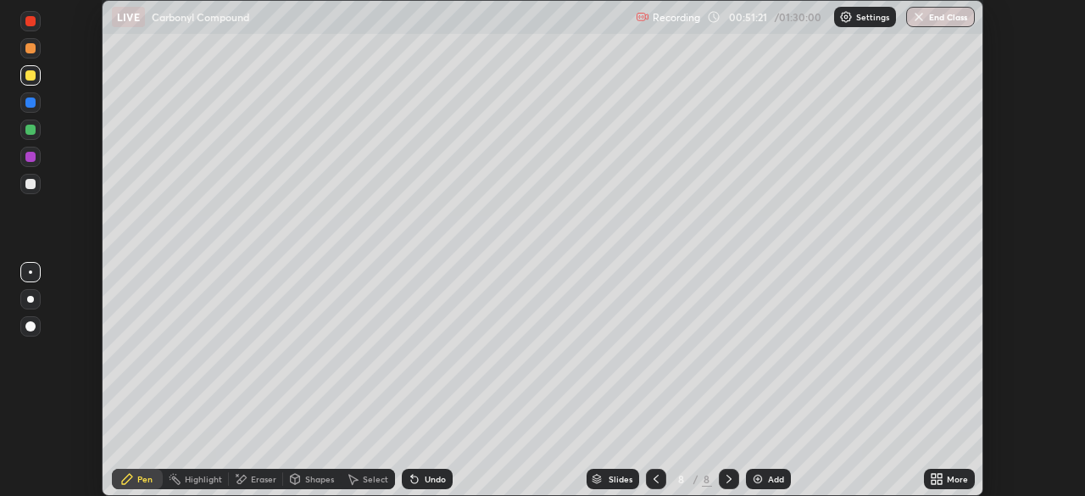
click at [415, 482] on icon at bounding box center [414, 479] width 7 height 7
click at [419, 483] on div "Undo" at bounding box center [427, 479] width 51 height 20
click at [258, 476] on div "Eraser" at bounding box center [263, 479] width 25 height 8
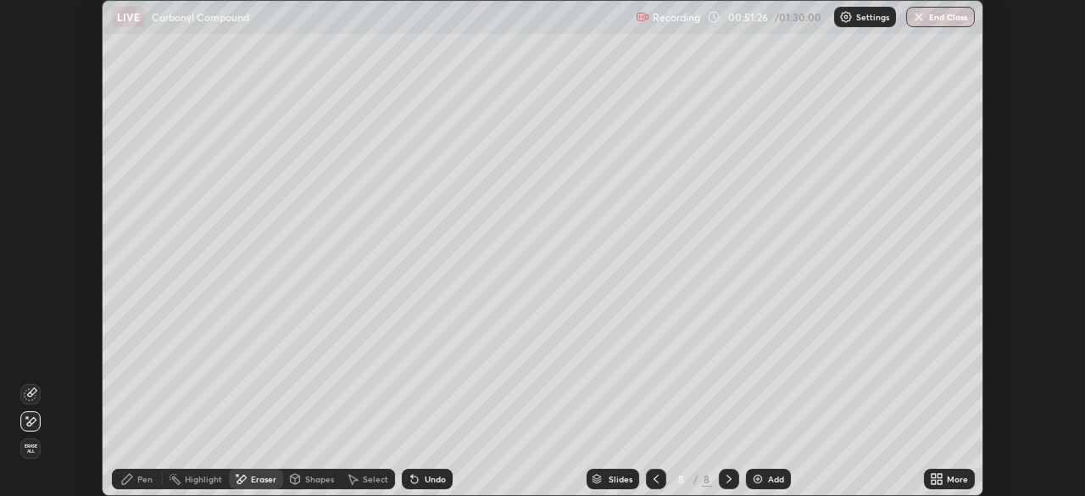
click at [133, 476] on icon at bounding box center [127, 479] width 14 height 14
